Goal: Task Accomplishment & Management: Complete application form

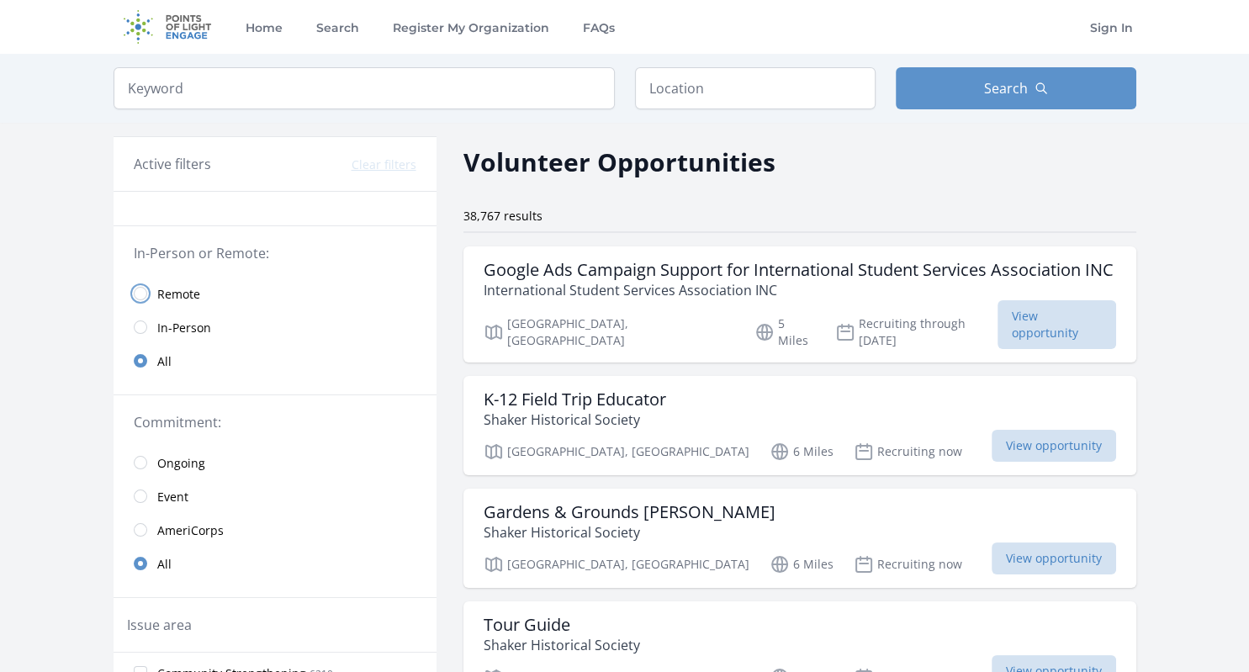
click at [140, 288] on input "radio" at bounding box center [140, 293] width 13 height 13
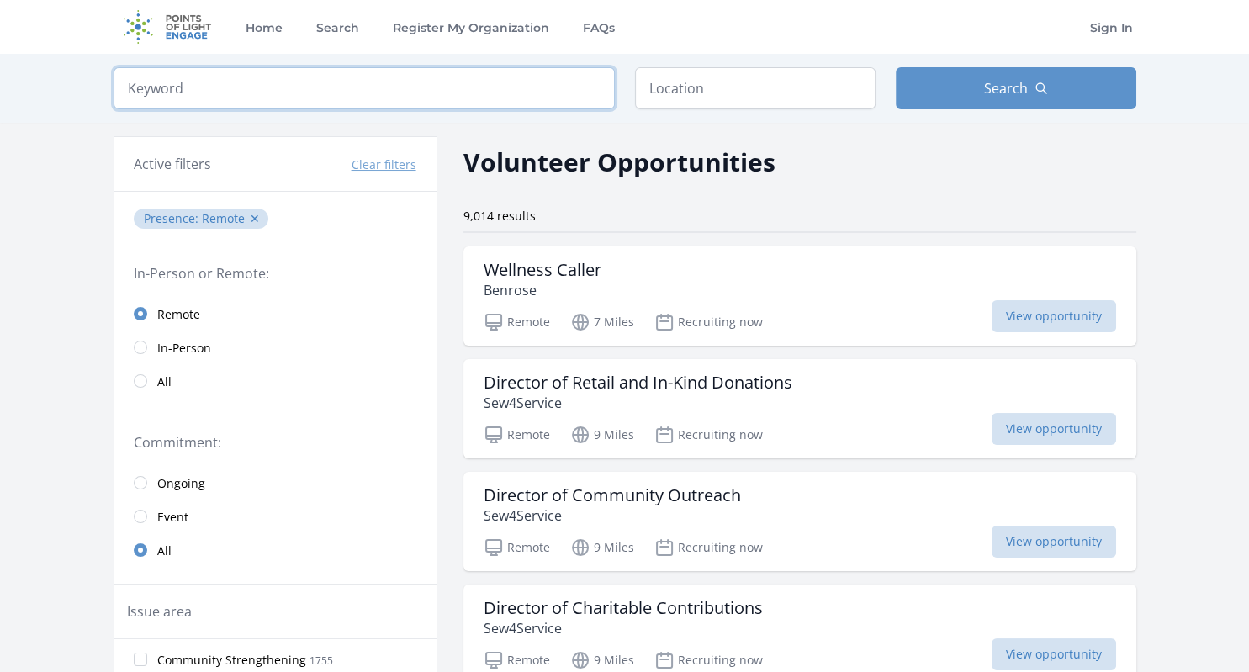
click at [508, 88] on input "search" at bounding box center [364, 88] width 501 height 42
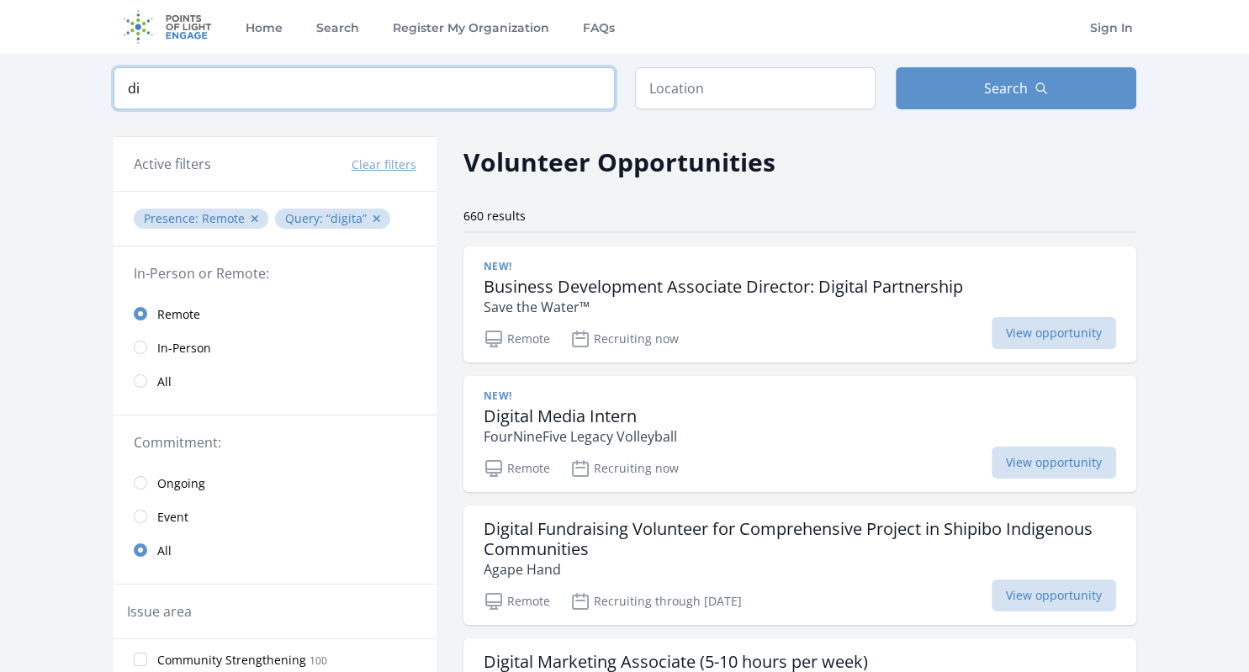
type input "d"
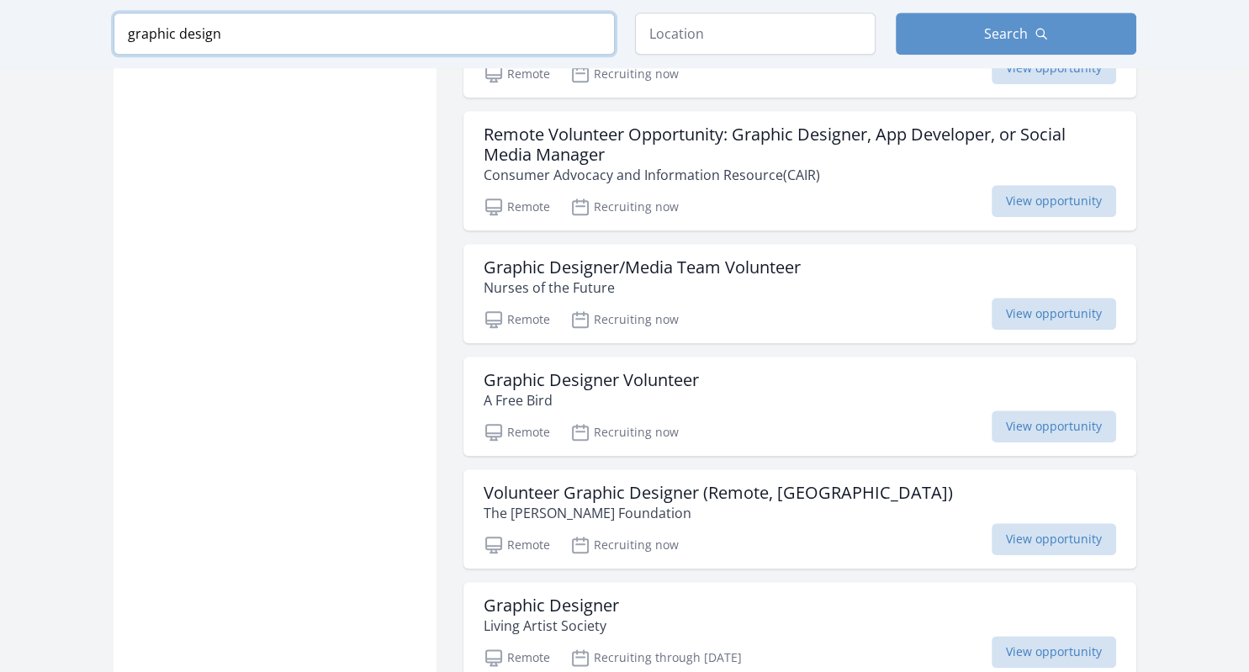
scroll to position [1757, 0]
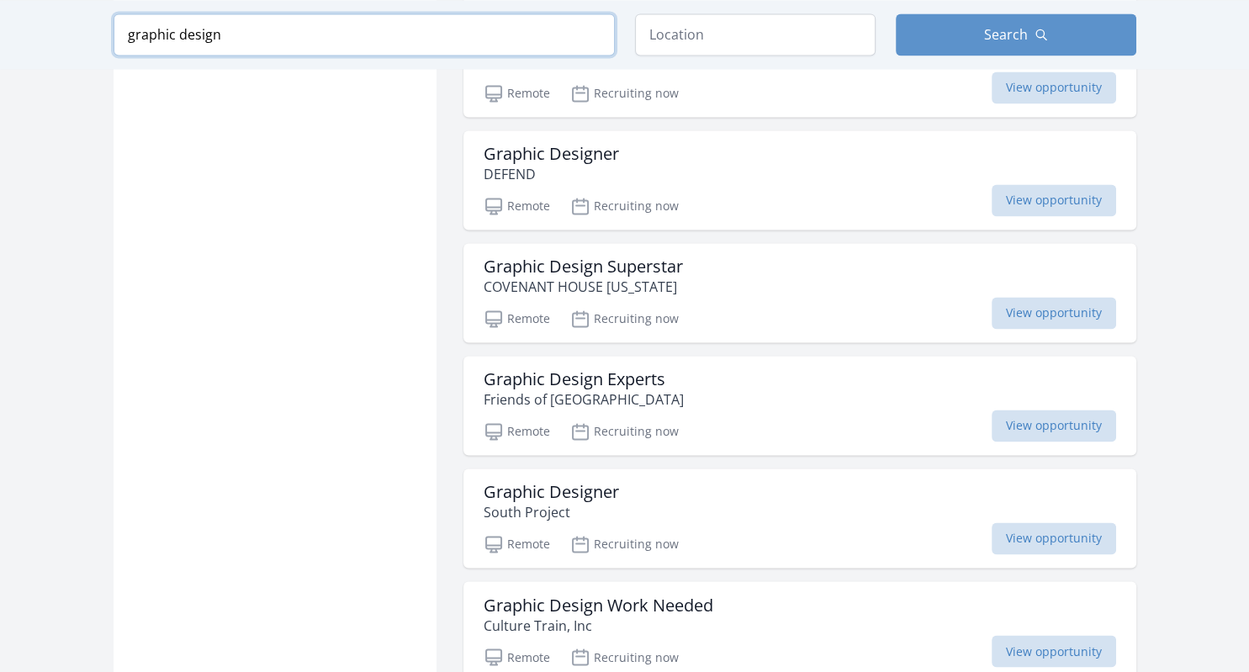
scroll to position [2587, 0]
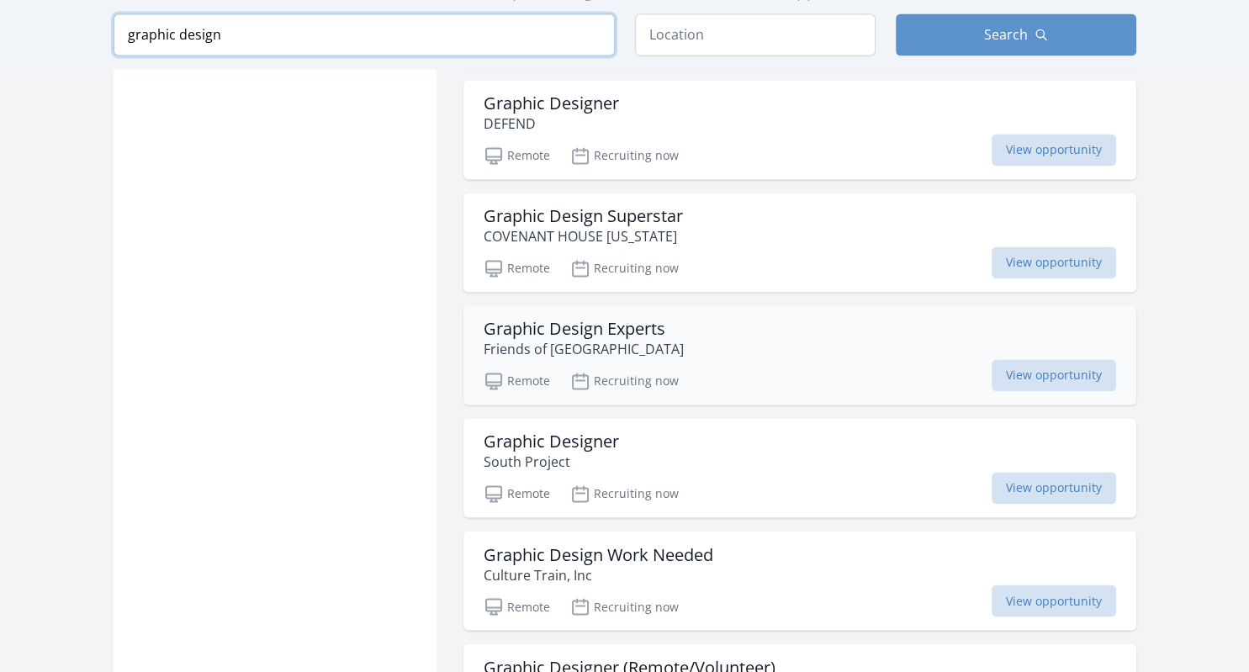
type input "graphic design"
click at [773, 331] on div "Graphic Design Experts Friends of Woodland Park" at bounding box center [800, 339] width 632 height 40
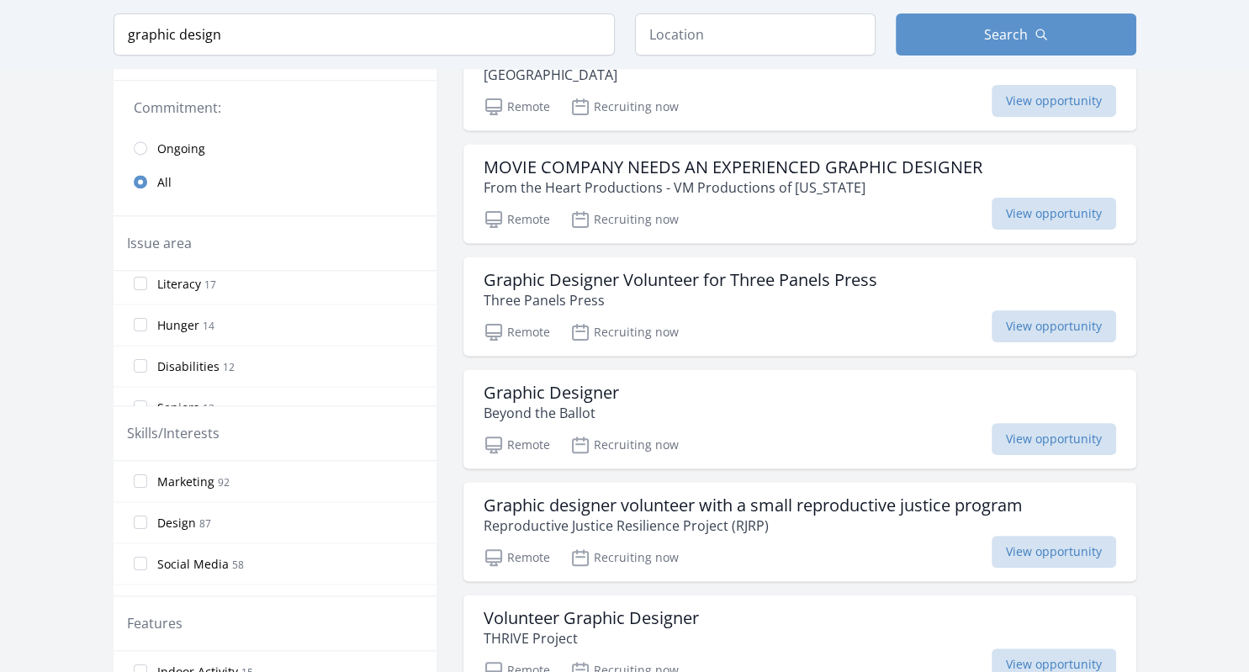
scroll to position [266, 0]
click at [138, 520] on input "Design 87" at bounding box center [140, 522] width 13 height 13
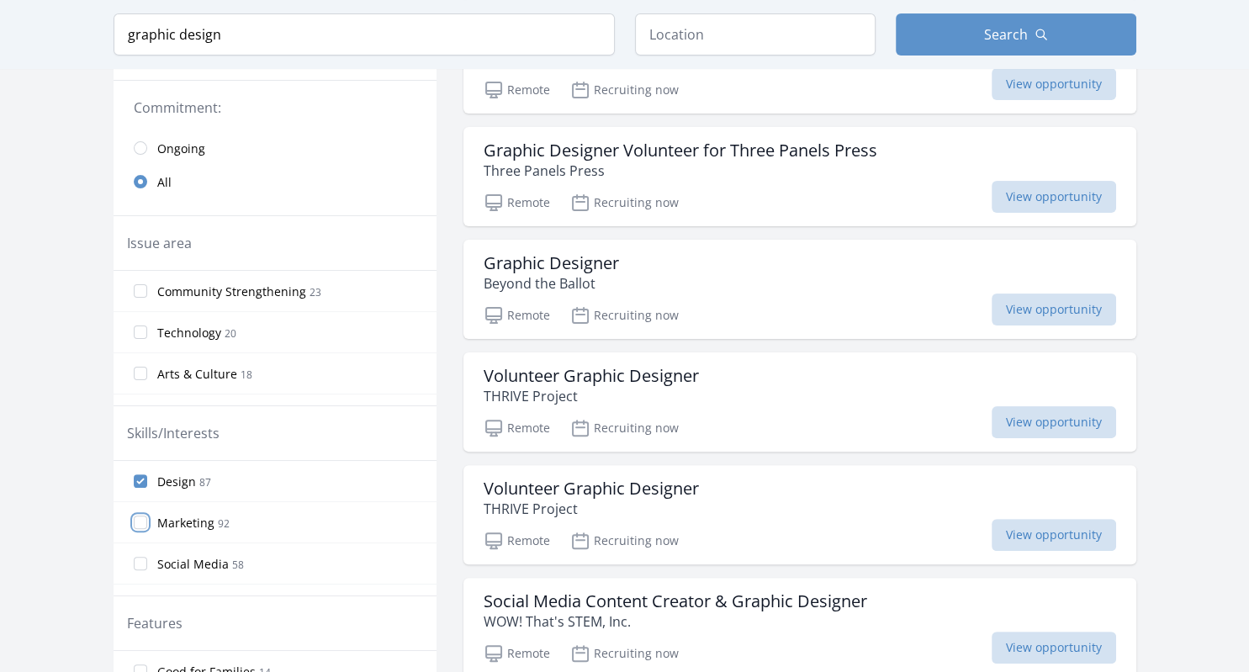
click at [138, 520] on input "Marketing 92" at bounding box center [140, 522] width 13 height 13
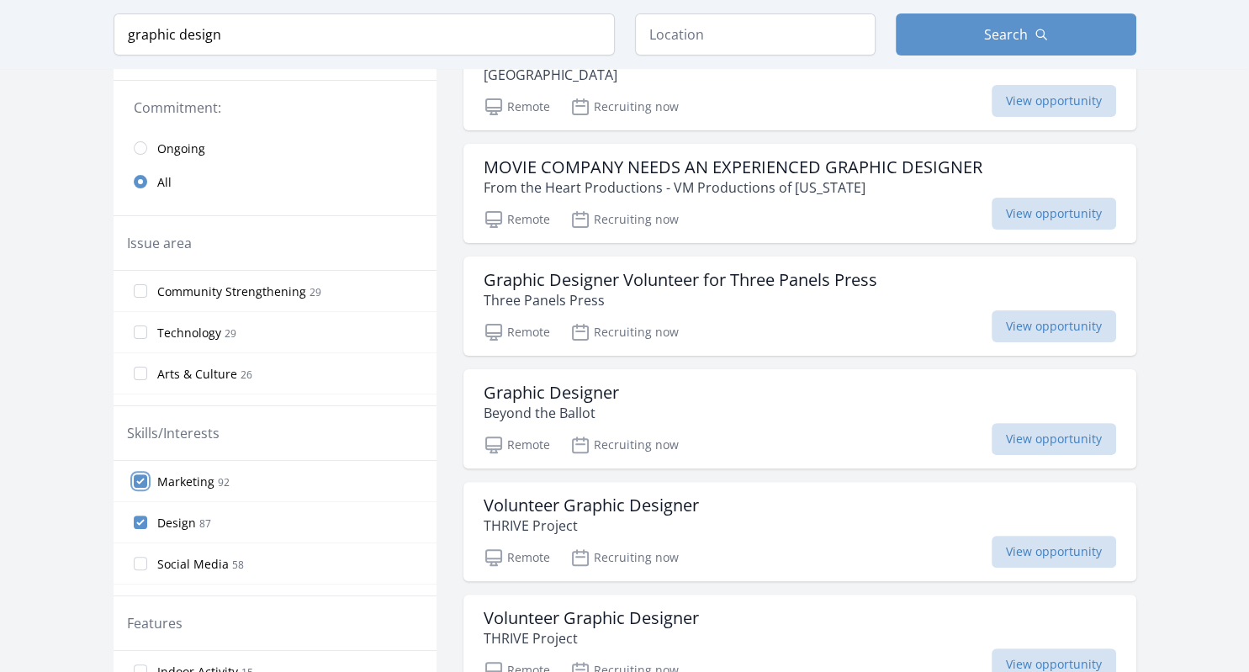
click at [135, 474] on input "Marketing 92" at bounding box center [140, 480] width 13 height 13
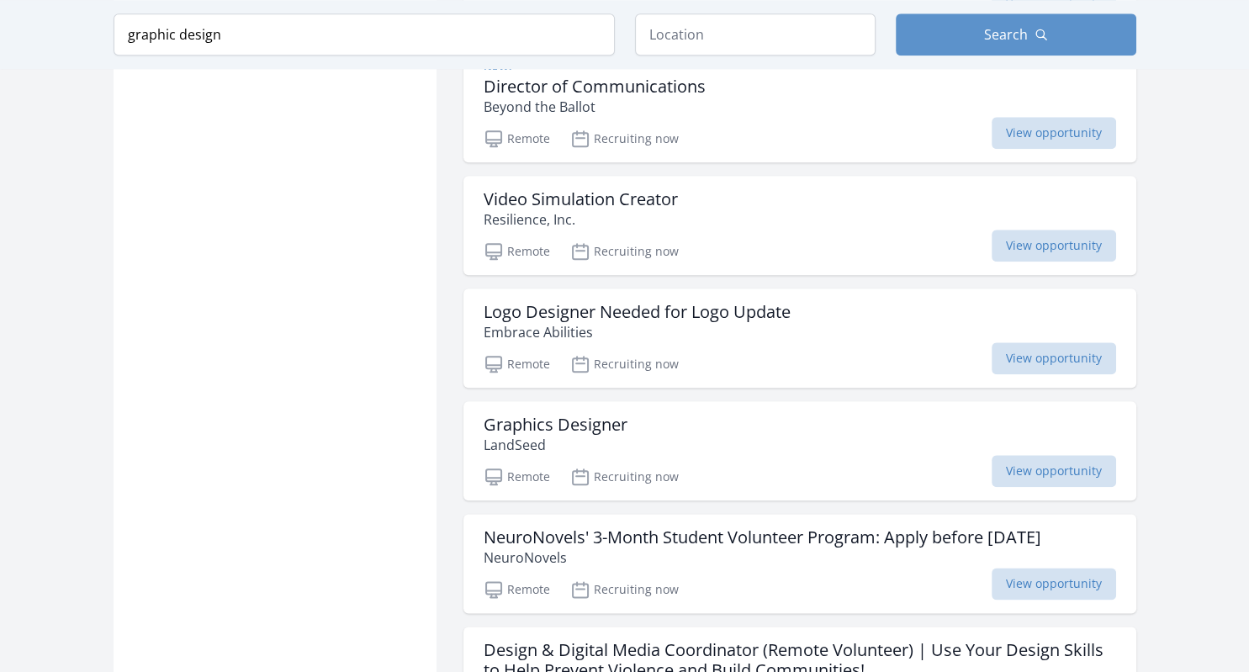
scroll to position [1833, 0]
click at [797, 337] on div "Logo Designer Needed for Logo Update Embrace Abilities Remote Recruiting now Vi…" at bounding box center [799, 337] width 673 height 99
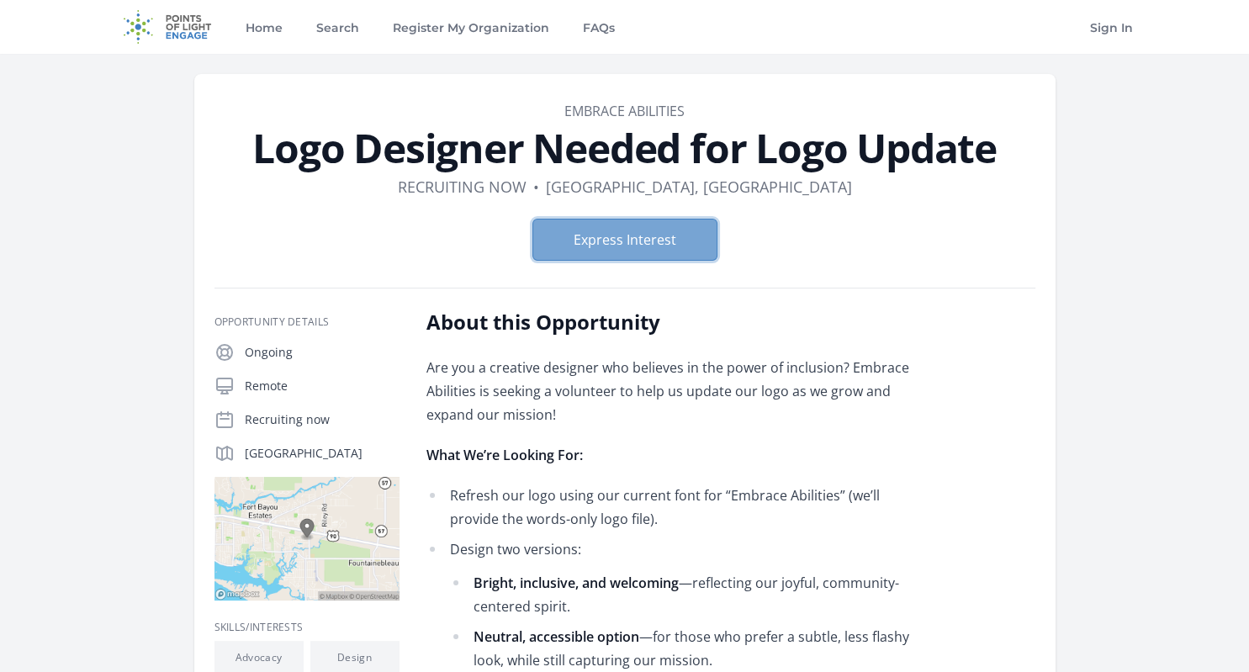
click at [668, 234] on button "Express Interest" at bounding box center [624, 240] width 185 height 42
